Goal: Task Accomplishment & Management: Manage account settings

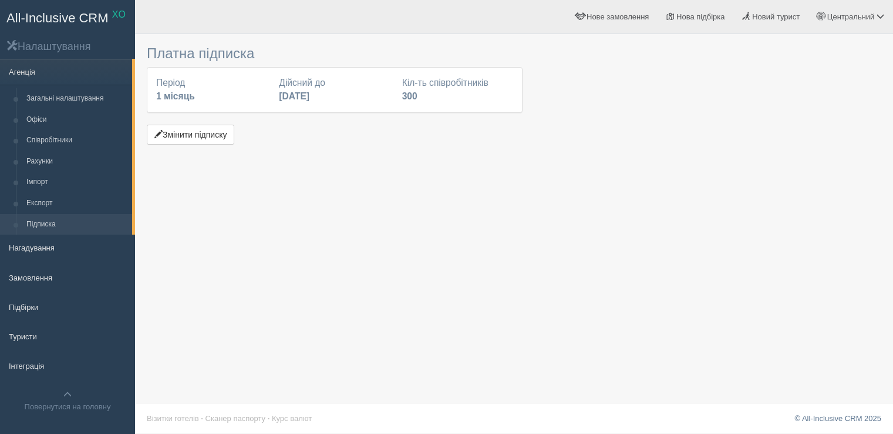
click at [202, 135] on button "Змінити підписку" at bounding box center [191, 135] width 88 height 20
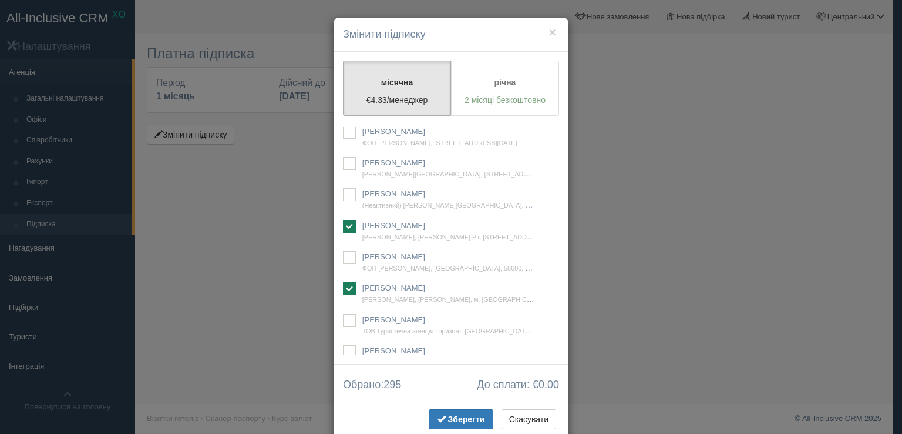
scroll to position [17038, 0]
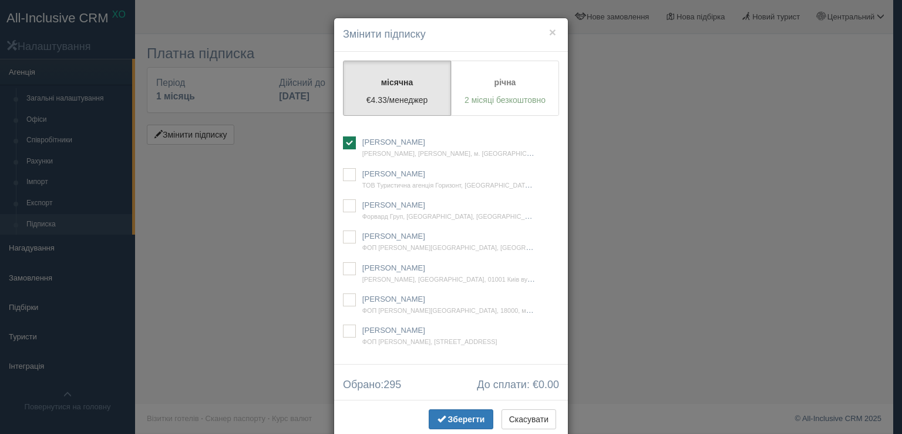
click at [348, 118] on ins at bounding box center [349, 111] width 13 height 13
checkbox input "true"
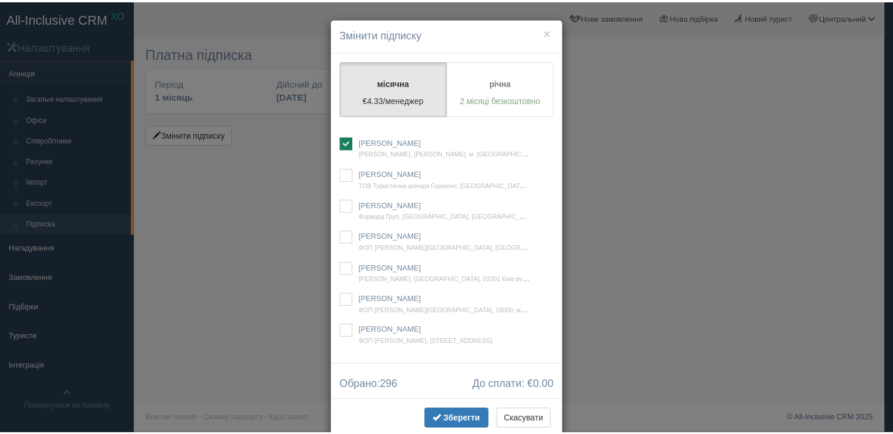
scroll to position [30561, 0]
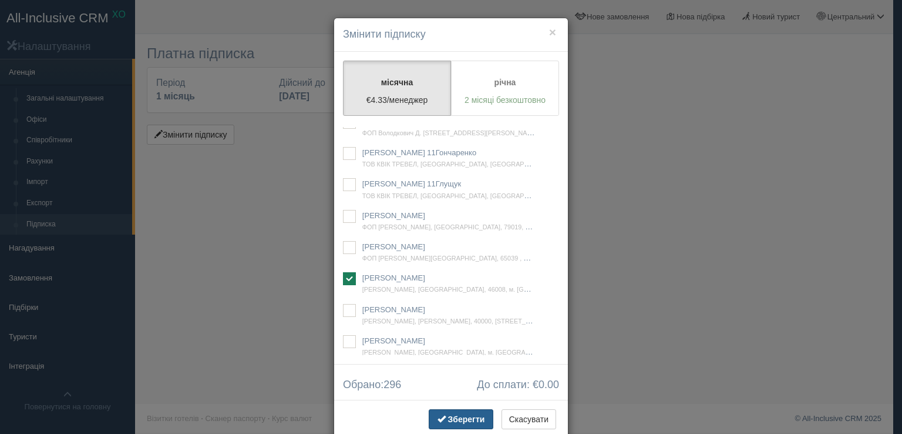
click at [460, 414] on span "Зберегти" at bounding box center [466, 418] width 37 height 9
